Goal: Check status

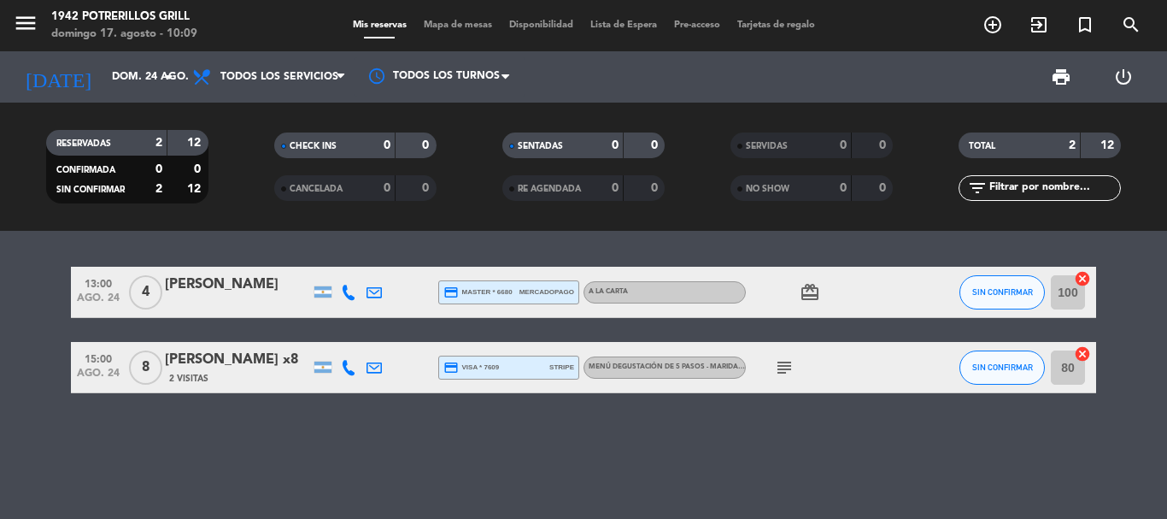
click at [38, 19] on span "menu" at bounding box center [32, 26] width 38 height 40
click at [32, 19] on icon "menu" at bounding box center [26, 23] width 26 height 26
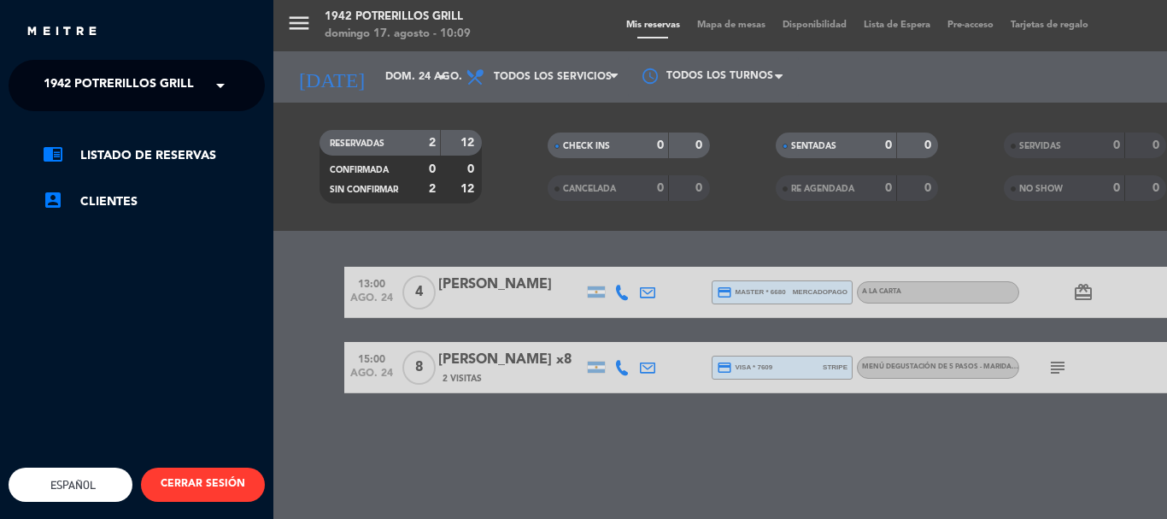
click at [87, 77] on span "1942 Potrerillos Grill" at bounding box center [119, 85] width 150 height 36
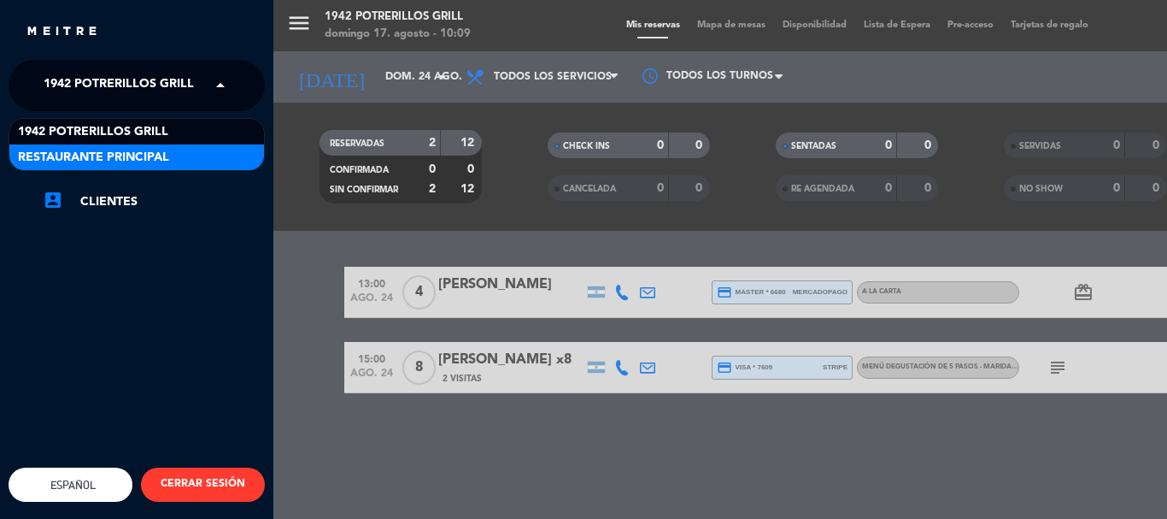
click at [88, 149] on span "Restaurante Principal" at bounding box center [93, 158] width 151 height 20
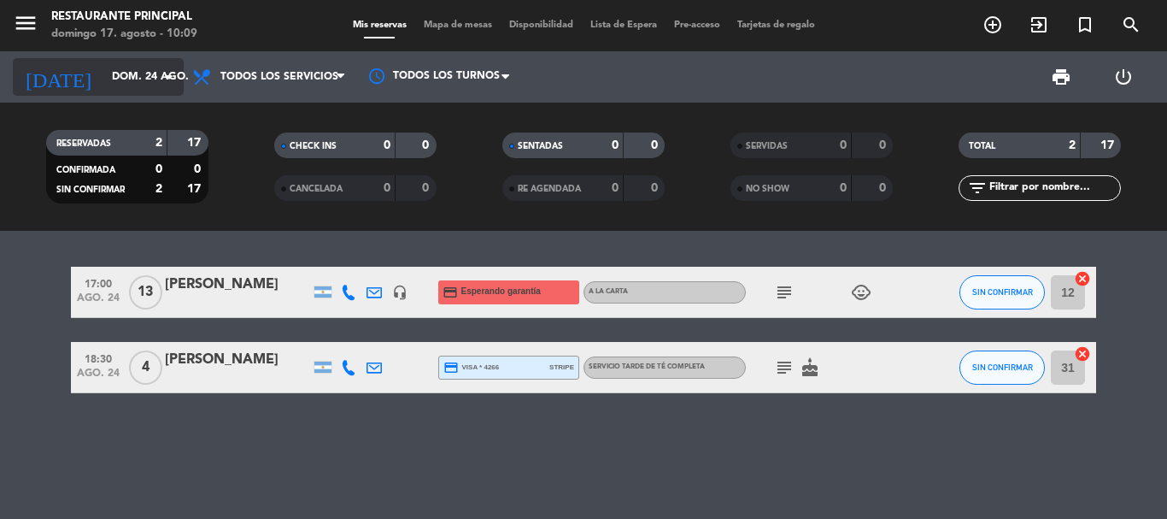
click at [103, 81] on input "dom. 24 ago." at bounding box center [175, 76] width 144 height 29
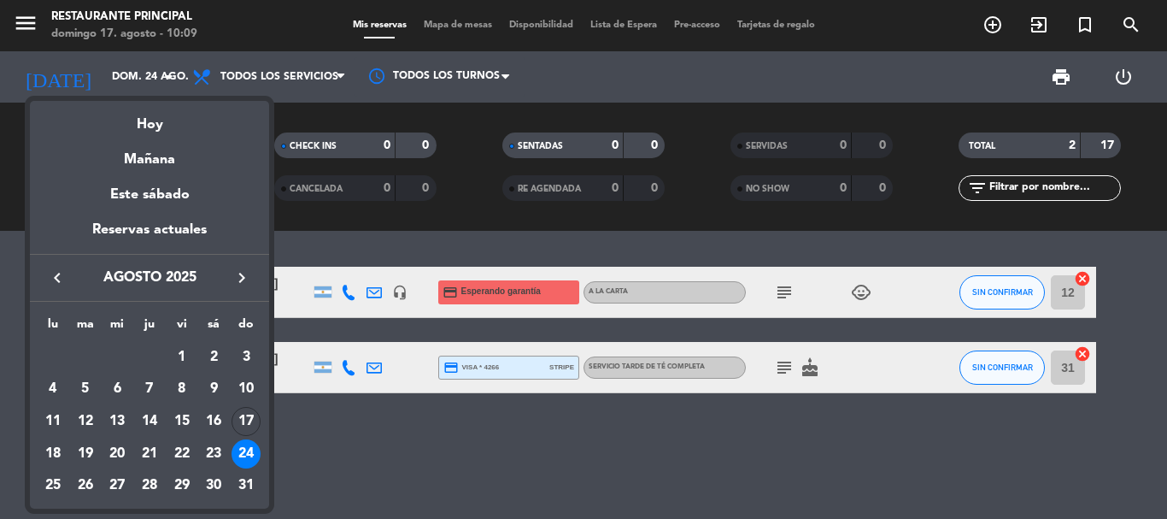
click at [244, 411] on div "17" at bounding box center [245, 421] width 29 height 29
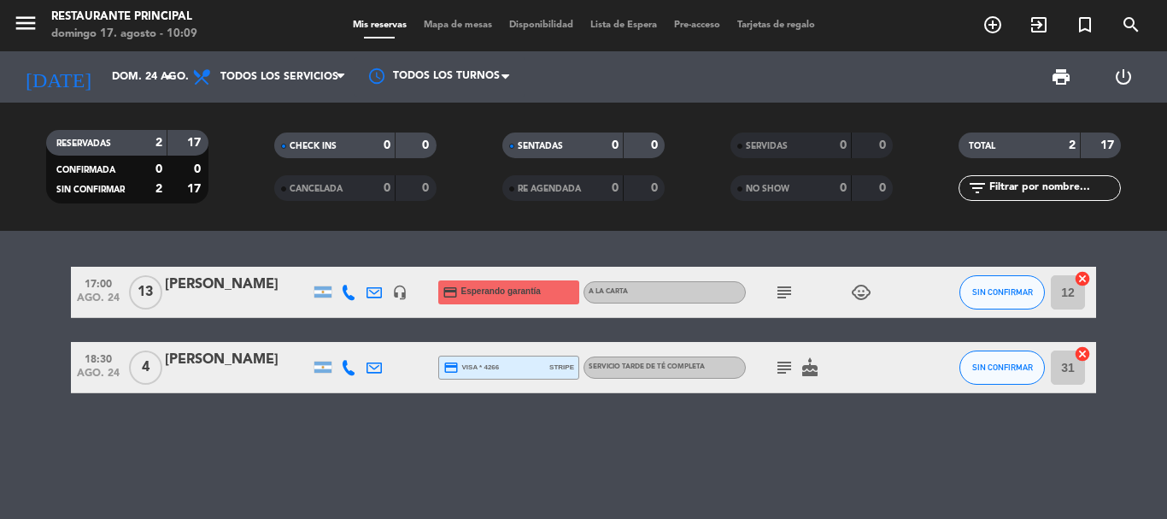
type input "dom. 17 ago."
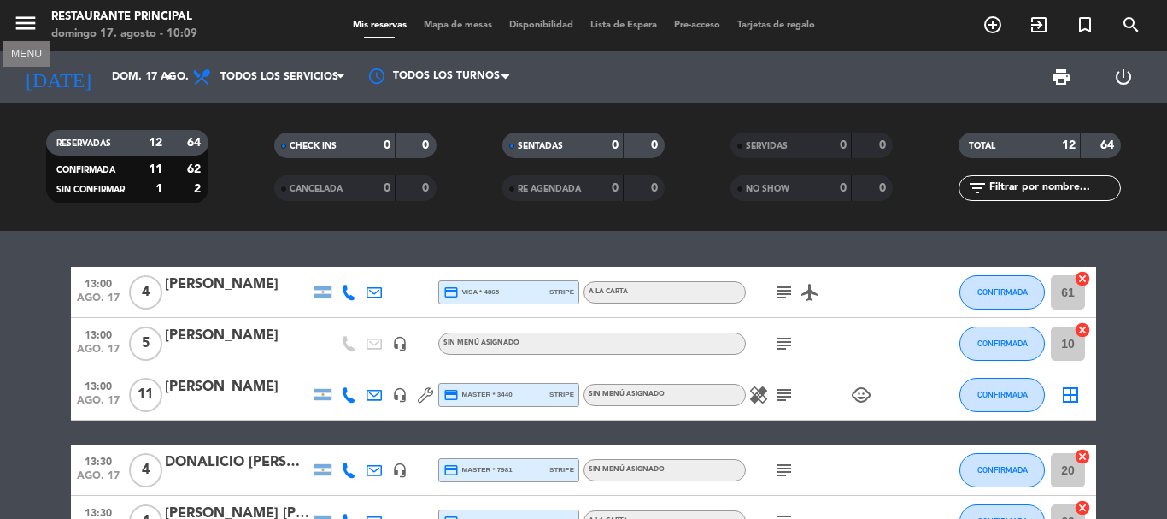
click at [21, 29] on icon "menu" at bounding box center [26, 23] width 26 height 26
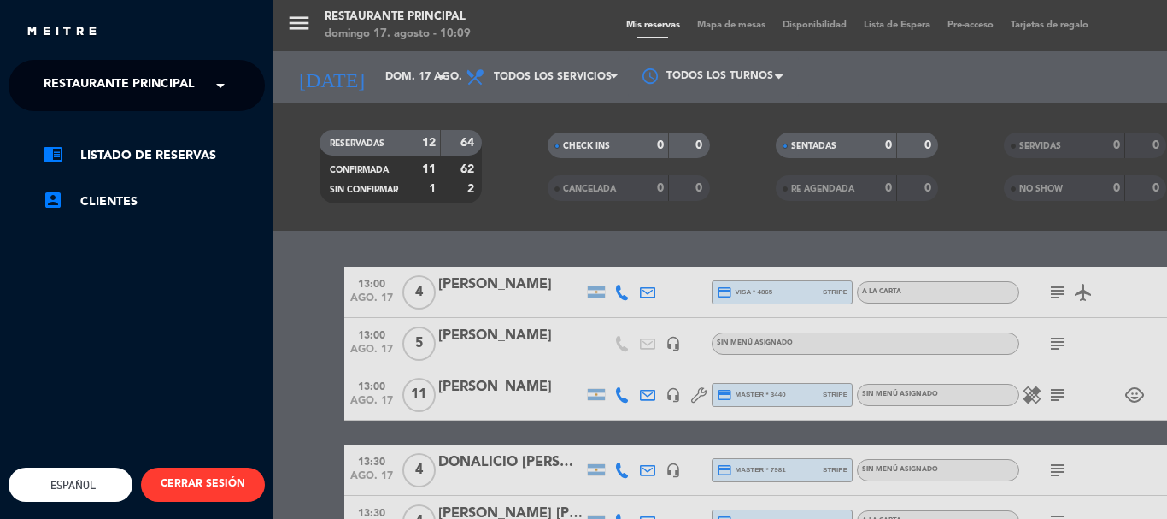
drag, startPoint x: 74, startPoint y: 69, endPoint x: 67, endPoint y: 85, distance: 17.6
click at [73, 74] on span "Restaurante Principal" at bounding box center [119, 85] width 151 height 36
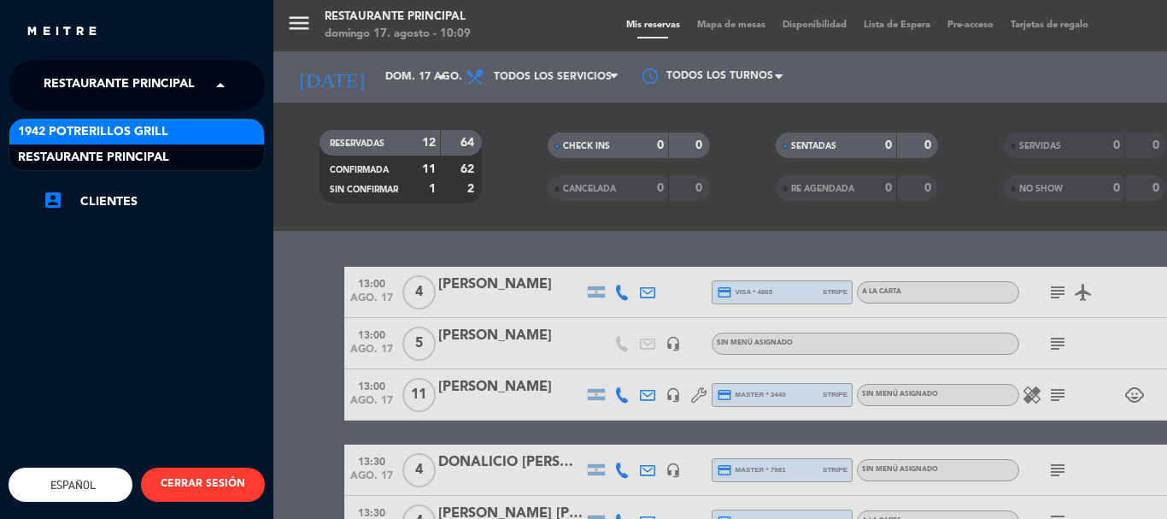
click at [77, 132] on span "1942 Potrerillos Grill" at bounding box center [93, 132] width 150 height 20
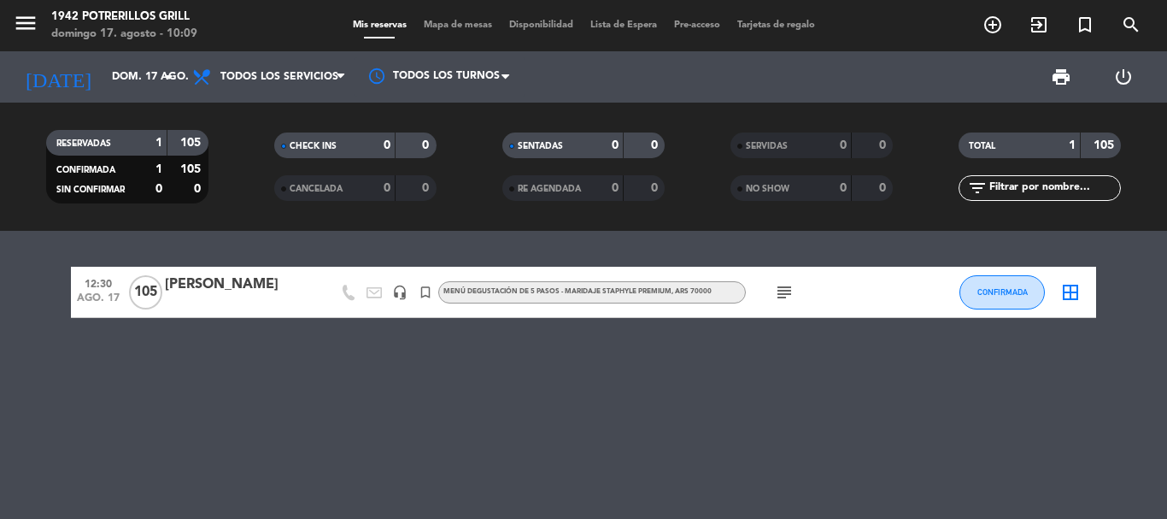
click at [782, 286] on icon "subject" at bounding box center [784, 292] width 21 height 21
click at [784, 295] on icon "subject" at bounding box center [784, 292] width 21 height 21
